Goal: Information Seeking & Learning: Learn about a topic

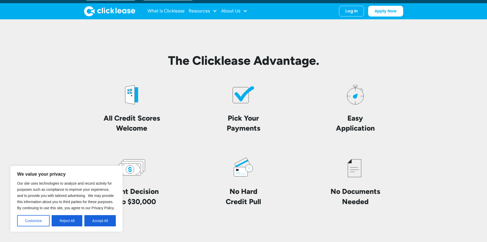
scroll to position [1201, 0]
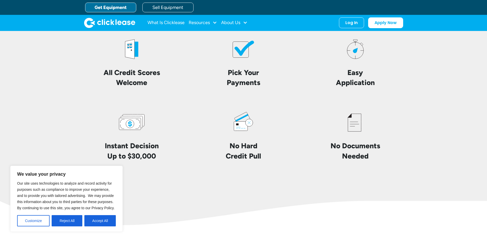
click at [96, 220] on button "Accept All" at bounding box center [99, 220] width 31 height 11
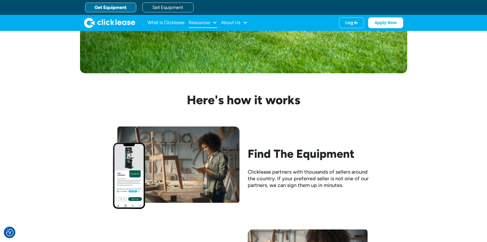
scroll to position [307, 0]
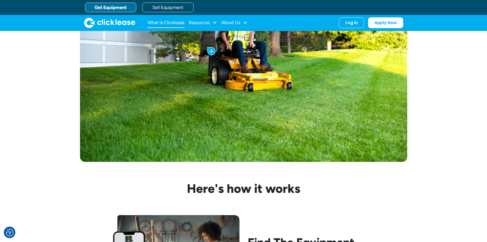
click at [173, 23] on link "What Is Clicklease" at bounding box center [165, 23] width 37 height 10
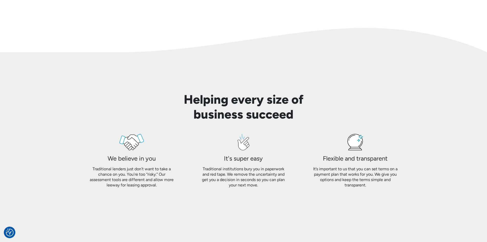
scroll to position [307, 0]
